Goal: Check status: Check status

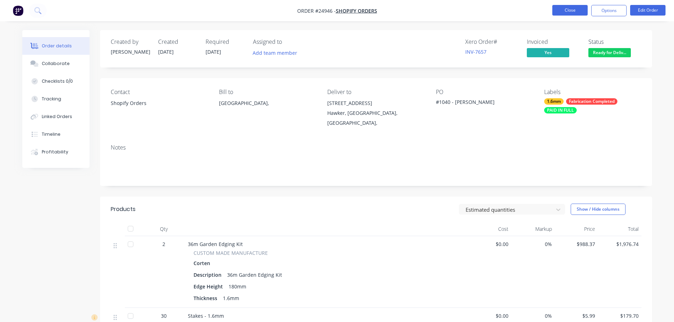
click at [568, 11] on button "Close" at bounding box center [569, 10] width 35 height 11
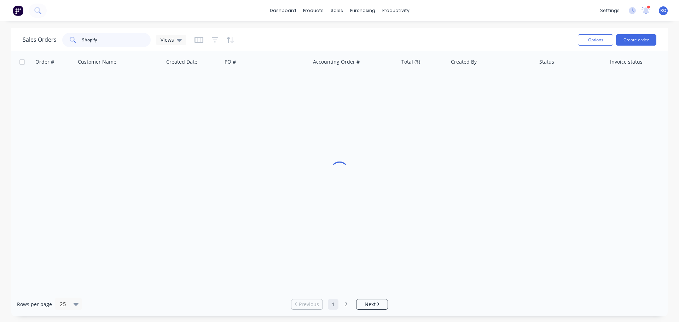
drag, startPoint x: 105, startPoint y: 42, endPoint x: 74, endPoint y: 41, distance: 31.1
click at [50, 41] on div "Sales Orders Shopify Views" at bounding box center [104, 40] width 163 height 14
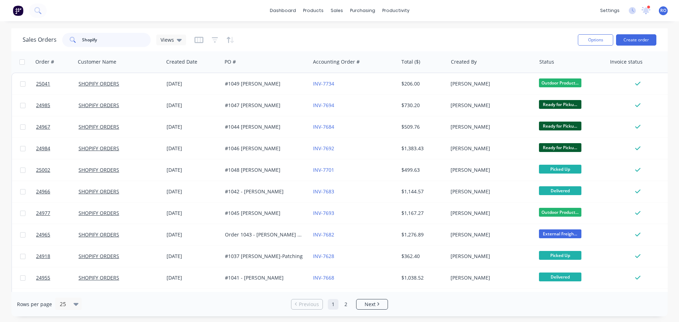
click at [102, 39] on input "Shopify" at bounding box center [116, 40] width 69 height 14
type input "[PERSON_NAME]"
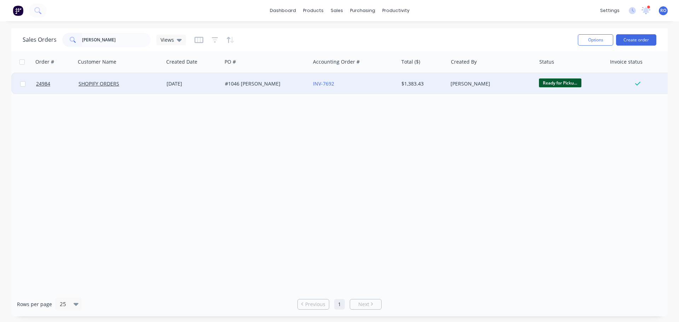
click at [274, 85] on div "#1046 [PERSON_NAME]" at bounding box center [264, 83] width 79 height 7
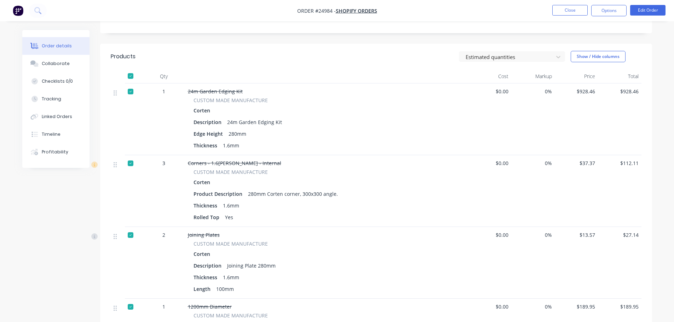
scroll to position [141, 0]
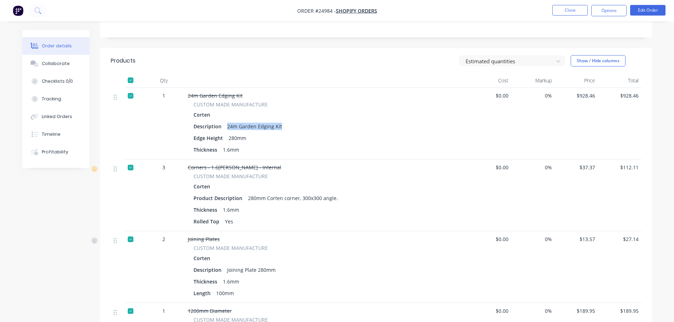
drag, startPoint x: 227, startPoint y: 127, endPoint x: 283, endPoint y: 127, distance: 55.9
click at [283, 127] on div "Description 24m Garden Edging Kit" at bounding box center [326, 126] width 266 height 10
click at [562, 11] on button "Close" at bounding box center [569, 10] width 35 height 11
